Goal: Use online tool/utility: Utilize a website feature to perform a specific function

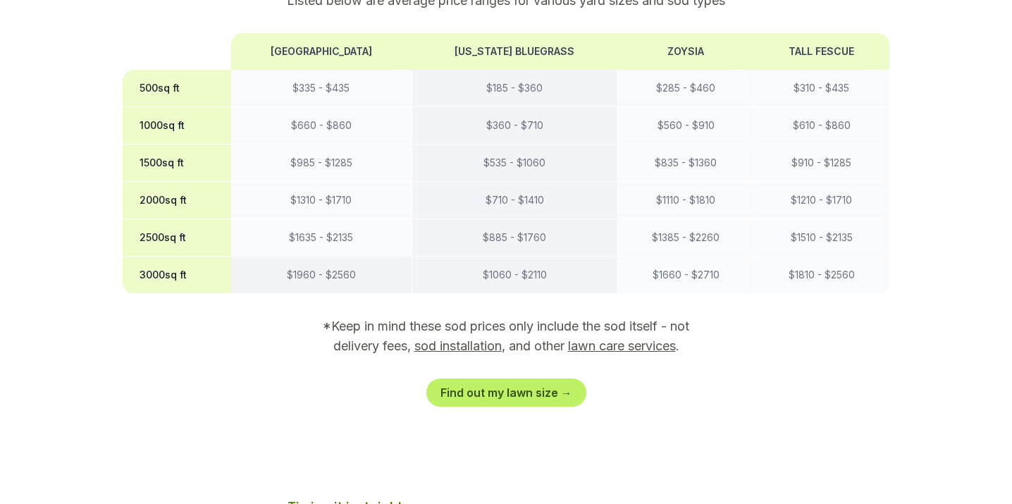
scroll to position [1189, 0]
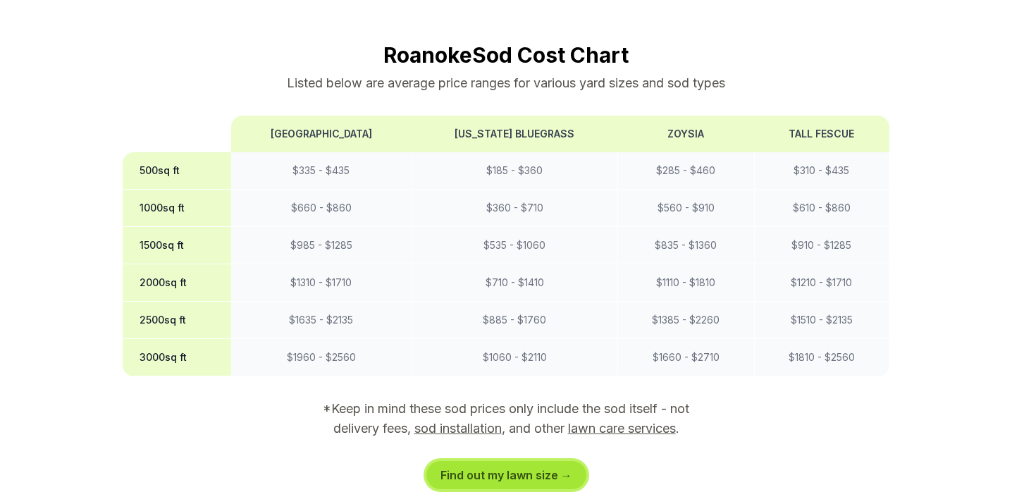
click at [504, 461] on link "Find out my lawn size →" at bounding box center [506, 475] width 160 height 28
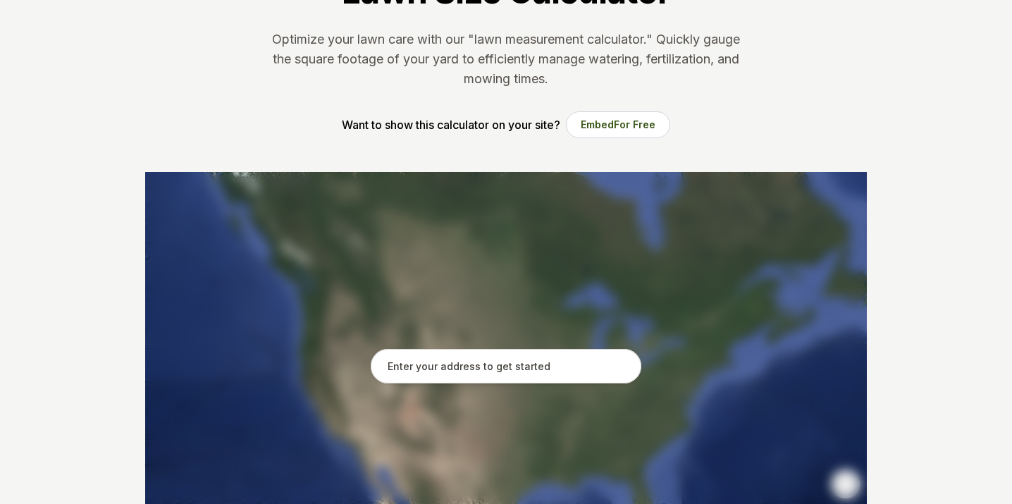
scroll to position [135, 0]
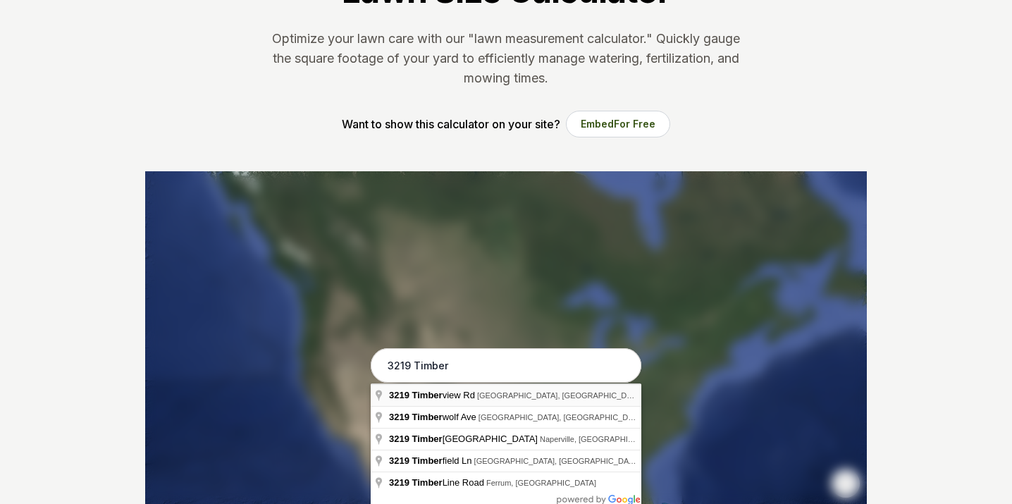
type input "[STREET_ADDRESS]"
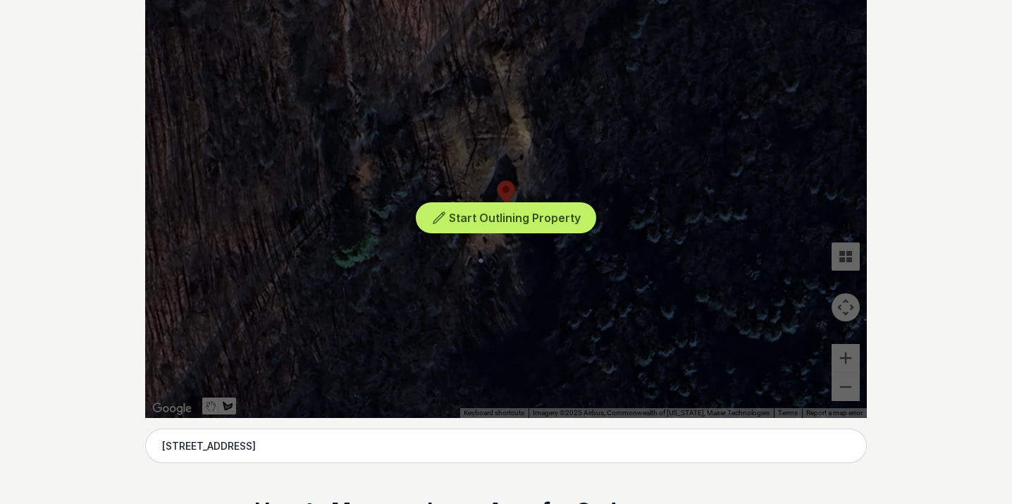
scroll to position [309, 0]
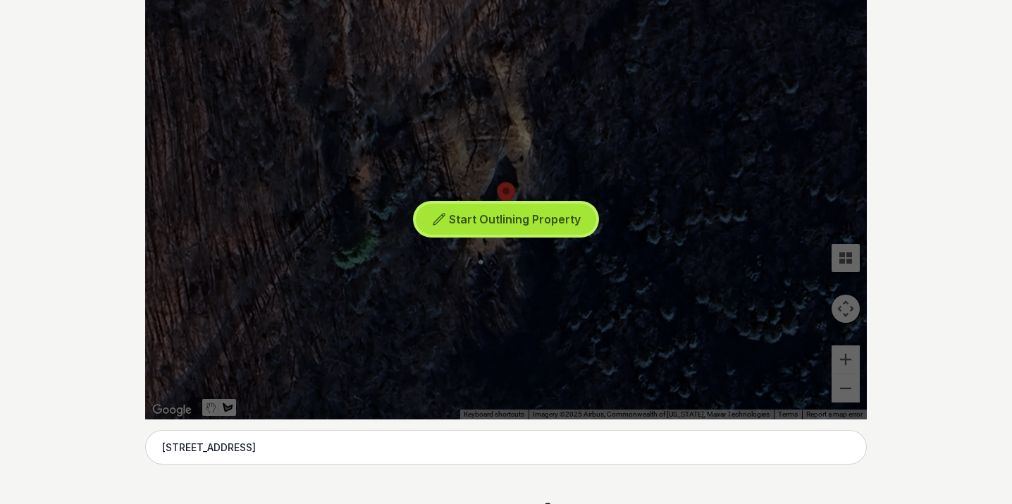
click at [429, 219] on button "Start Outlining Property" at bounding box center [506, 220] width 180 height 32
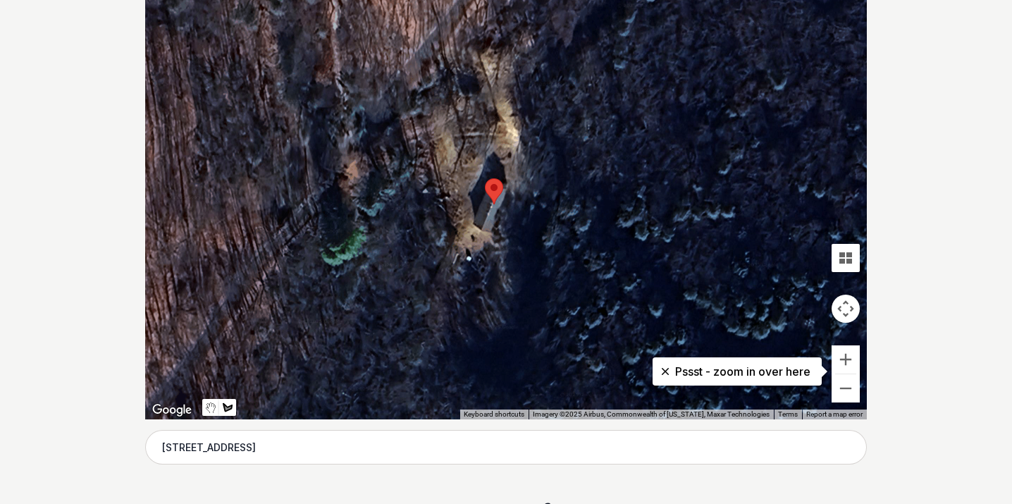
drag, startPoint x: 501, startPoint y: 157, endPoint x: 487, endPoint y: 154, distance: 13.8
click at [487, 154] on div at bounding box center [505, 207] width 721 height 423
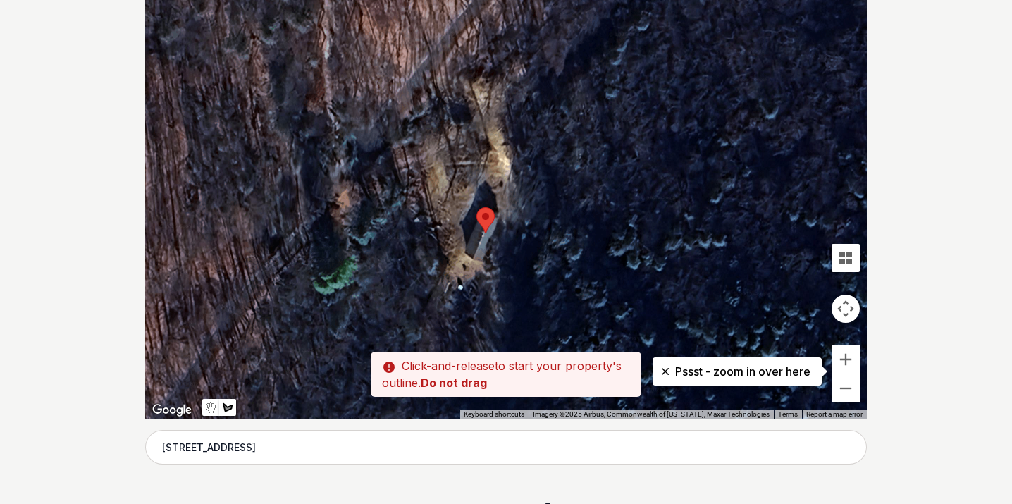
drag, startPoint x: 472, startPoint y: 137, endPoint x: 464, endPoint y: 168, distance: 31.4
click at [464, 168] on div at bounding box center [505, 207] width 721 height 423
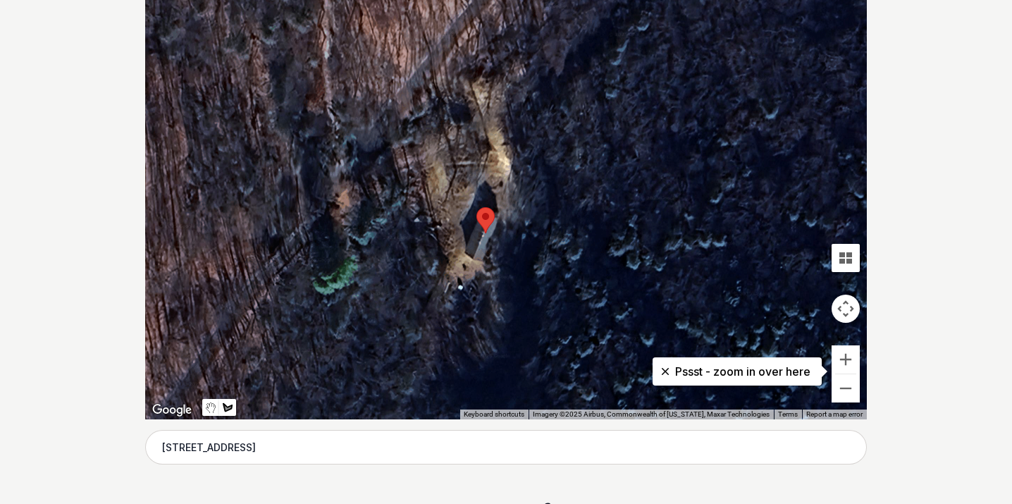
click at [464, 173] on div at bounding box center [505, 207] width 721 height 423
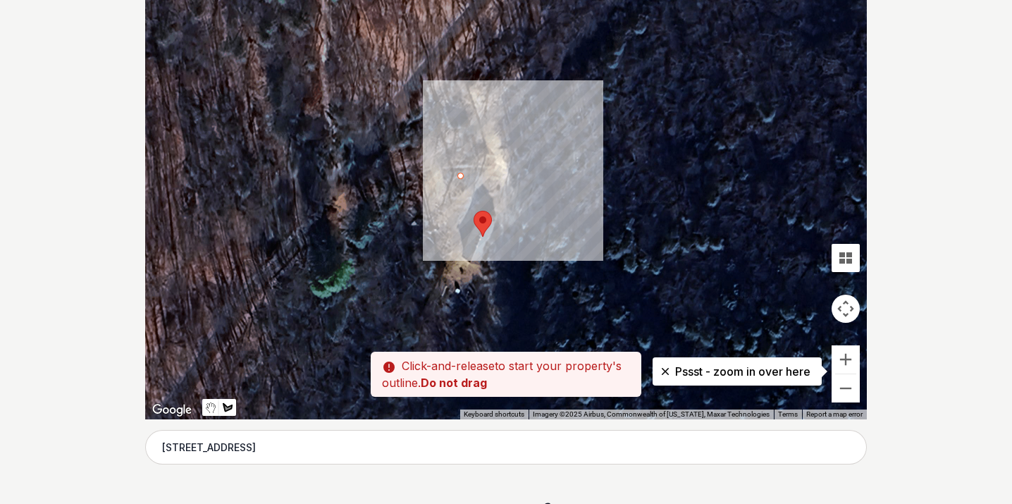
click at [460, 178] on div at bounding box center [505, 207] width 721 height 423
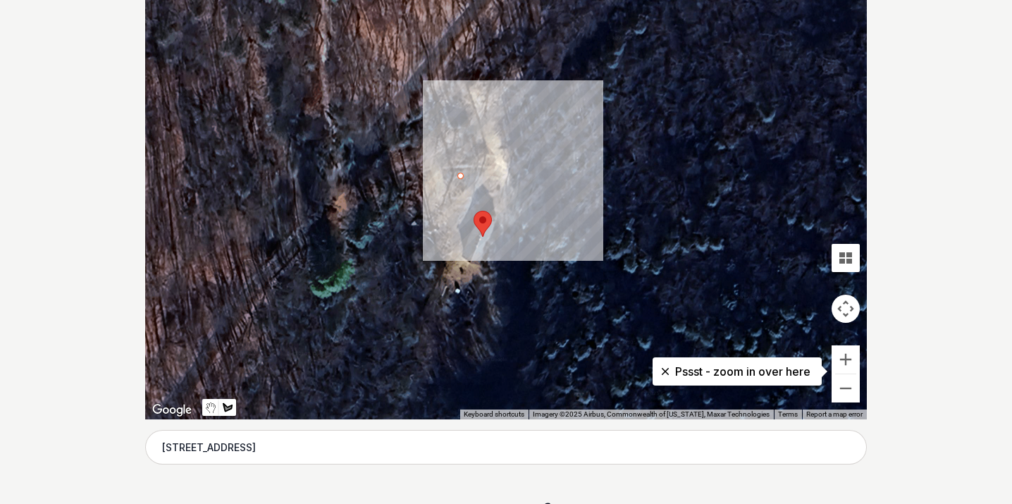
click at [437, 227] on div at bounding box center [505, 207] width 721 height 423
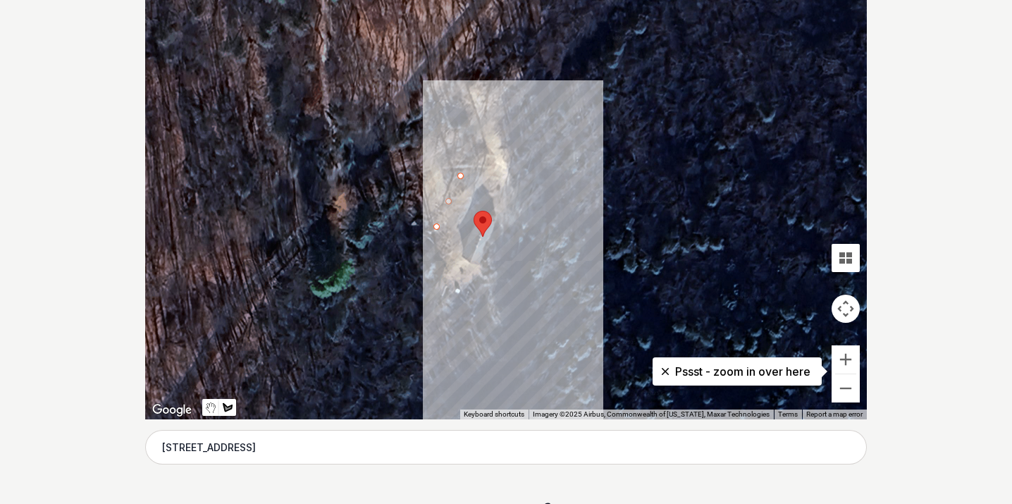
click at [452, 259] on div at bounding box center [505, 207] width 721 height 423
click at [448, 278] on div at bounding box center [505, 207] width 721 height 423
click at [459, 284] on div at bounding box center [505, 207] width 721 height 423
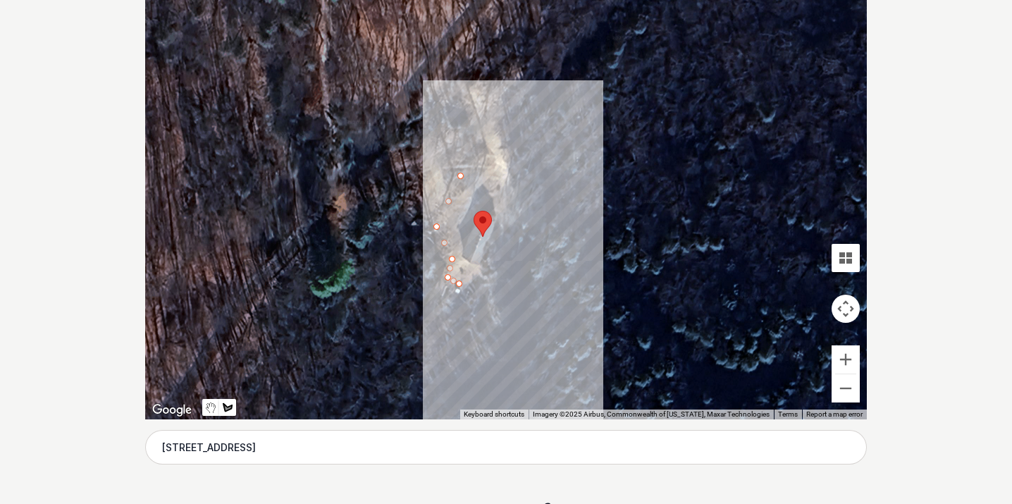
click at [476, 268] on div at bounding box center [505, 207] width 721 height 423
click at [456, 254] on div at bounding box center [505, 207] width 721 height 423
click at [484, 194] on div at bounding box center [505, 207] width 721 height 423
click at [463, 176] on div at bounding box center [505, 207] width 721 height 423
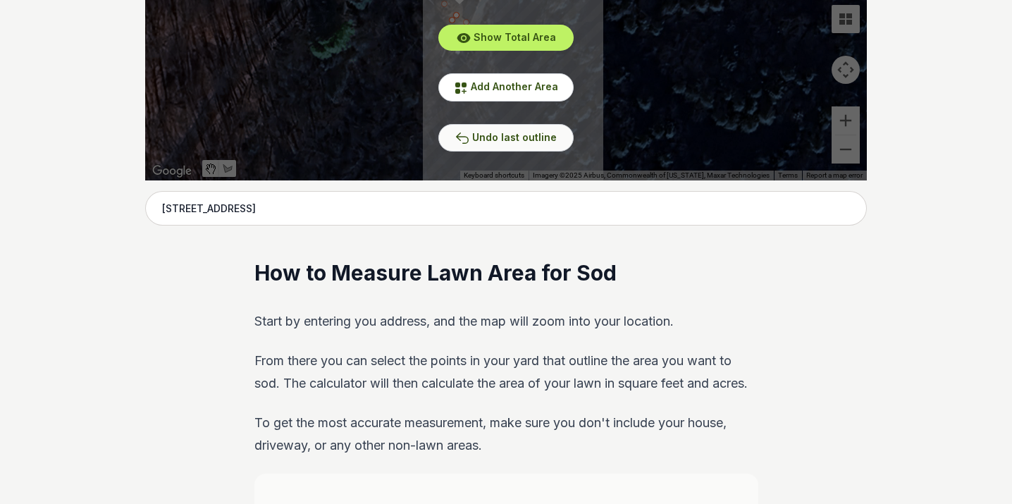
scroll to position [356, 0]
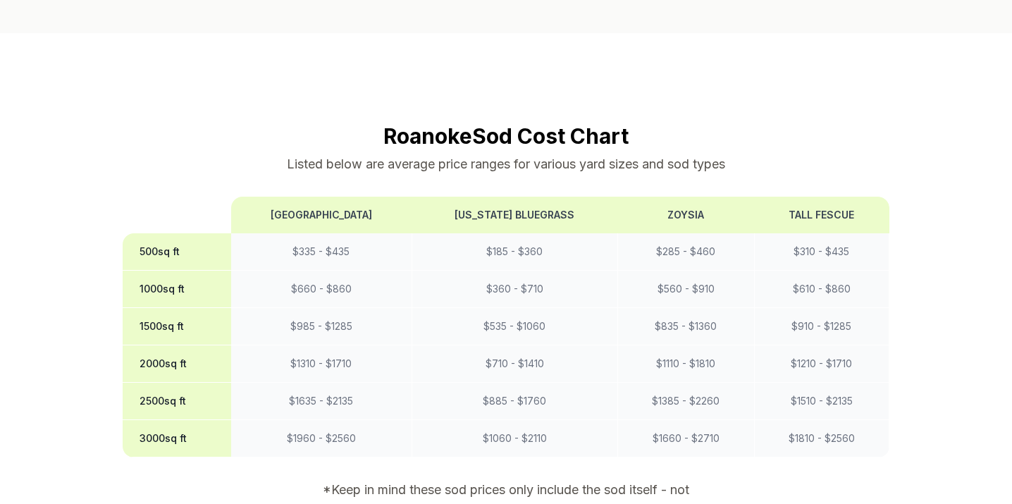
scroll to position [1107, 0]
